Goal: Obtain resource: Obtain resource

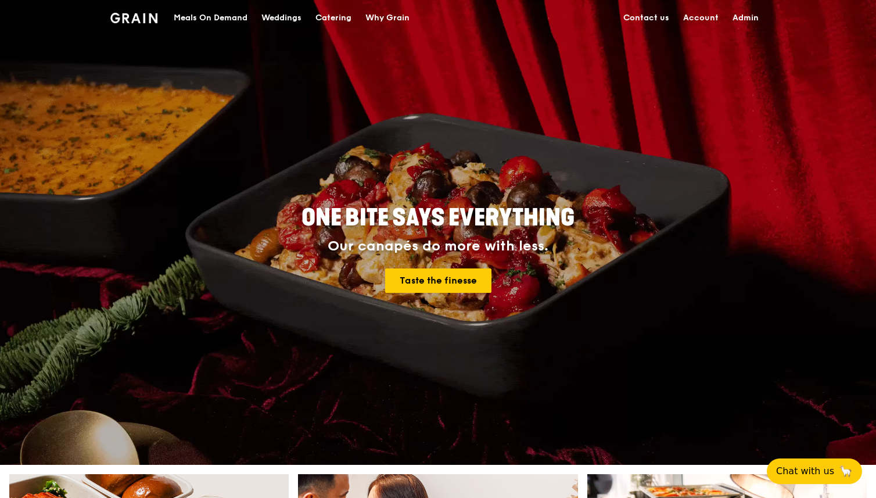
click at [699, 21] on link "Account" at bounding box center [700, 18] width 49 height 35
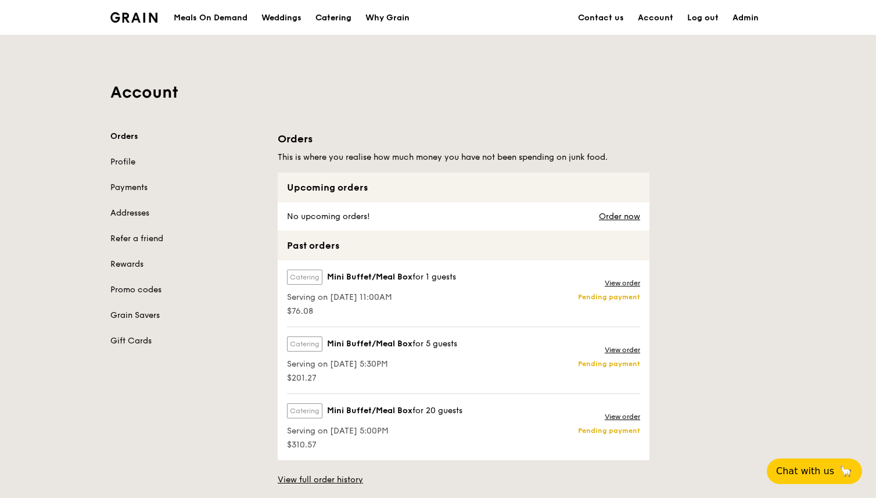
click at [336, 18] on div "Catering" at bounding box center [333, 18] width 36 height 35
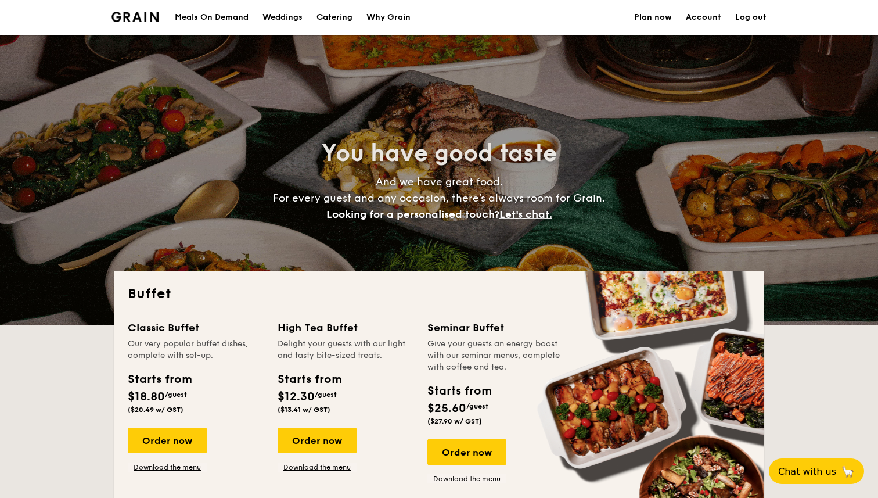
select select
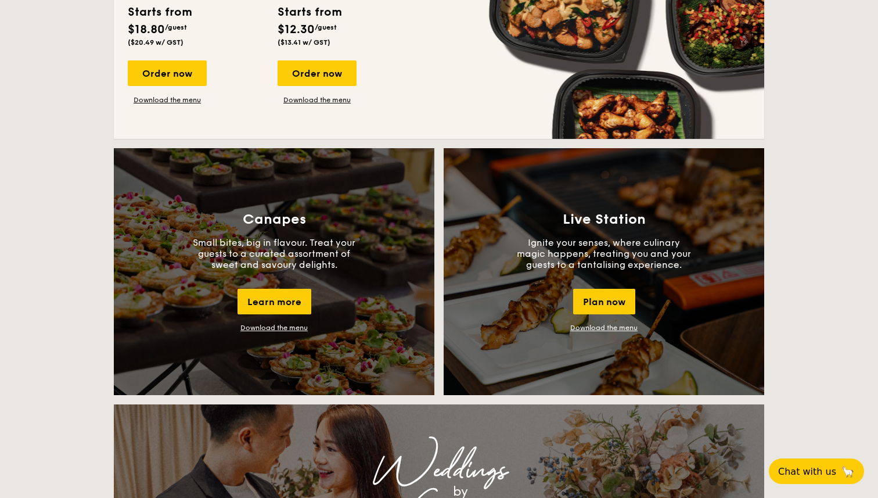
scroll to position [892, 0]
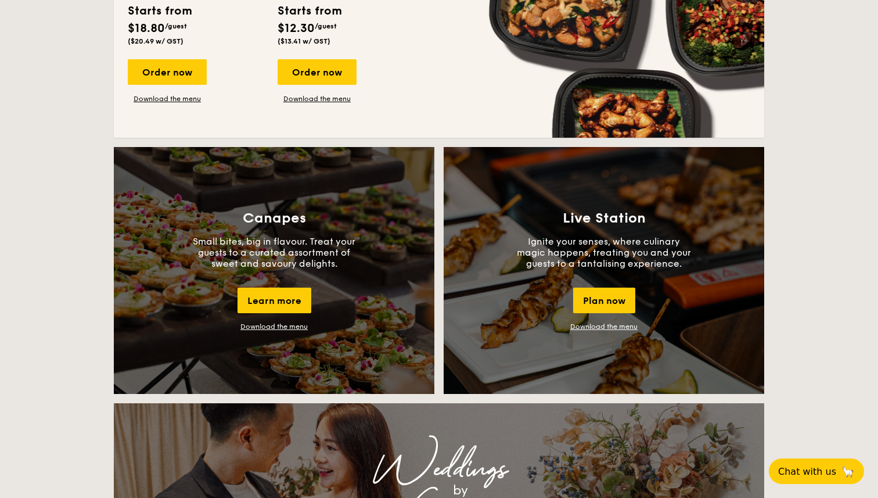
click at [292, 328] on link "Download the menu" at bounding box center [273, 326] width 67 height 8
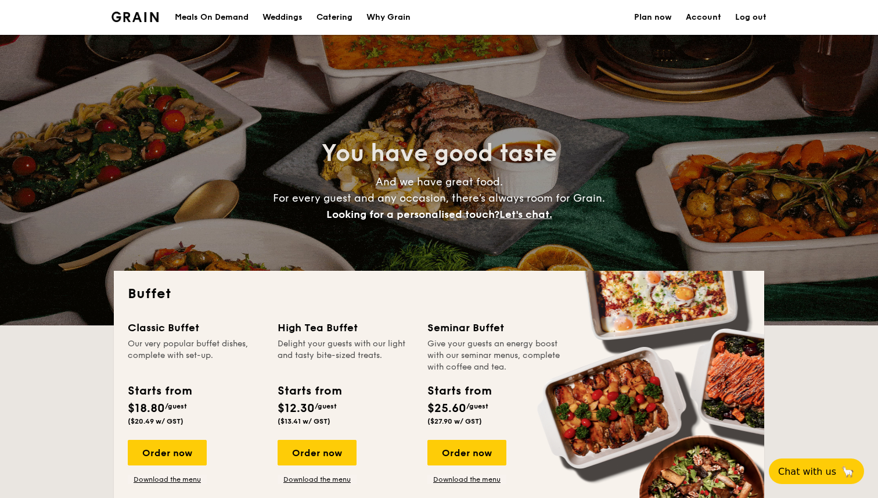
select select
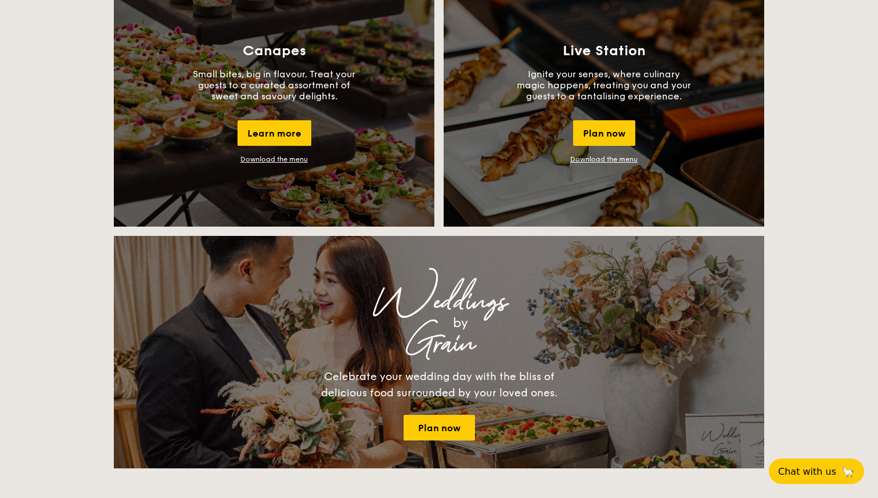
scroll to position [1034, 0]
